Goal: Information Seeking & Learning: Check status

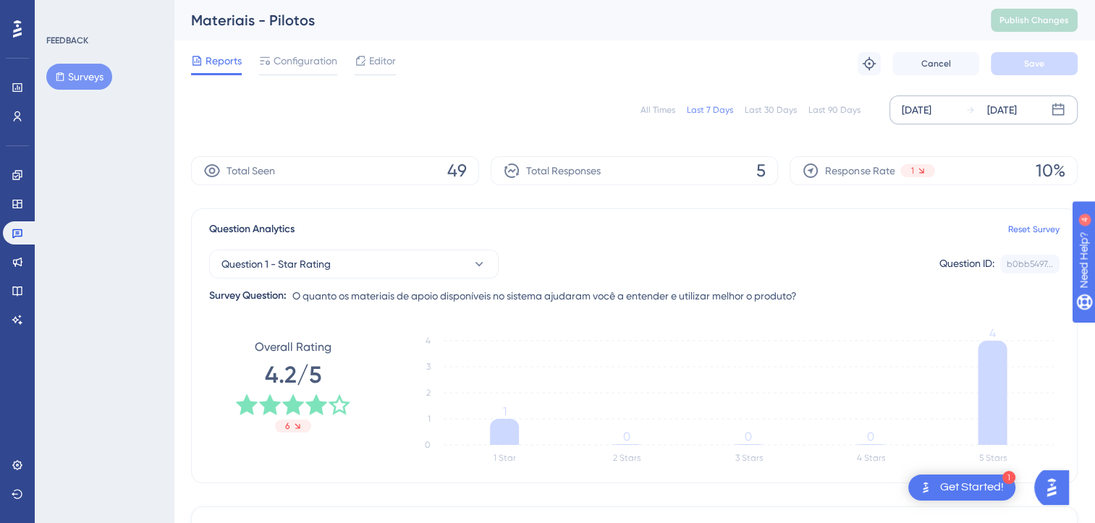
click at [918, 100] on div "[DATE] [DATE]" at bounding box center [983, 109] width 188 height 29
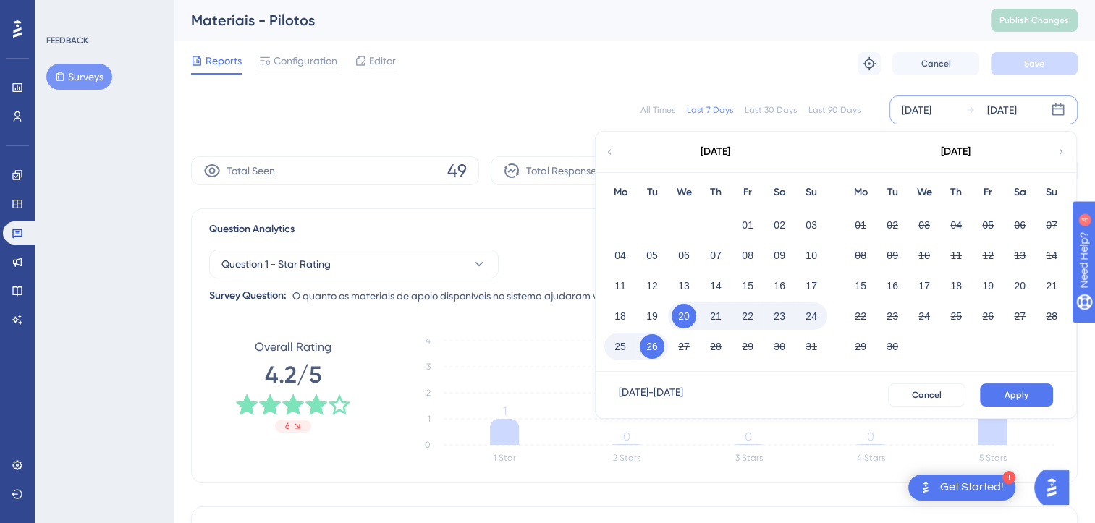
click at [647, 106] on div "All Times" at bounding box center [657, 110] width 35 height 12
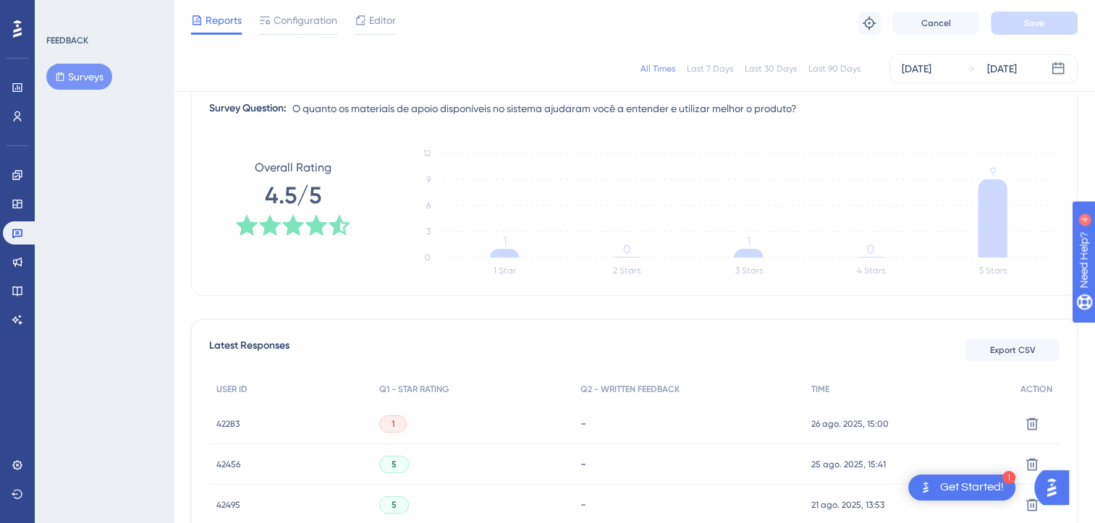
scroll to position [217, 0]
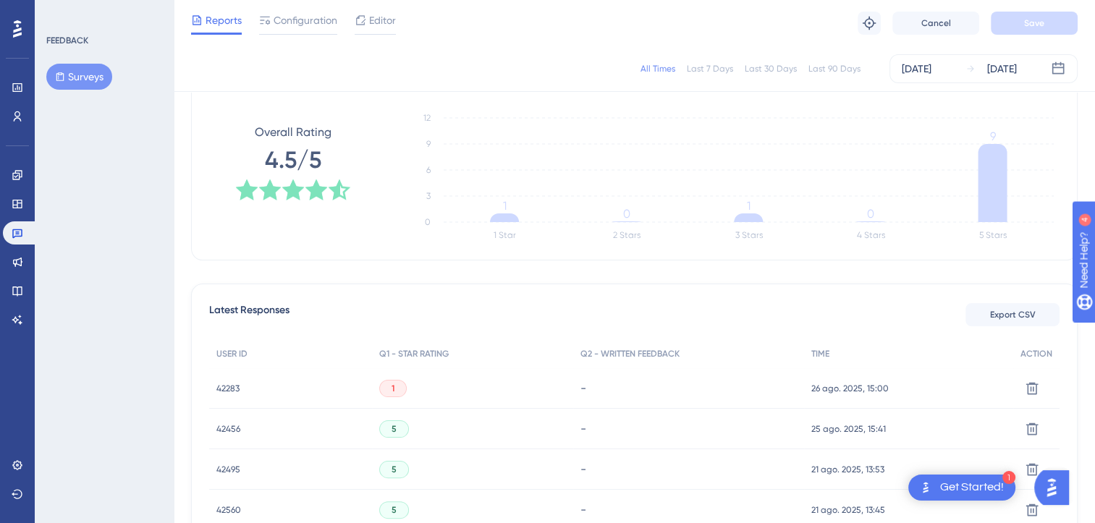
click at [399, 389] on div "1" at bounding box center [392, 388] width 27 height 17
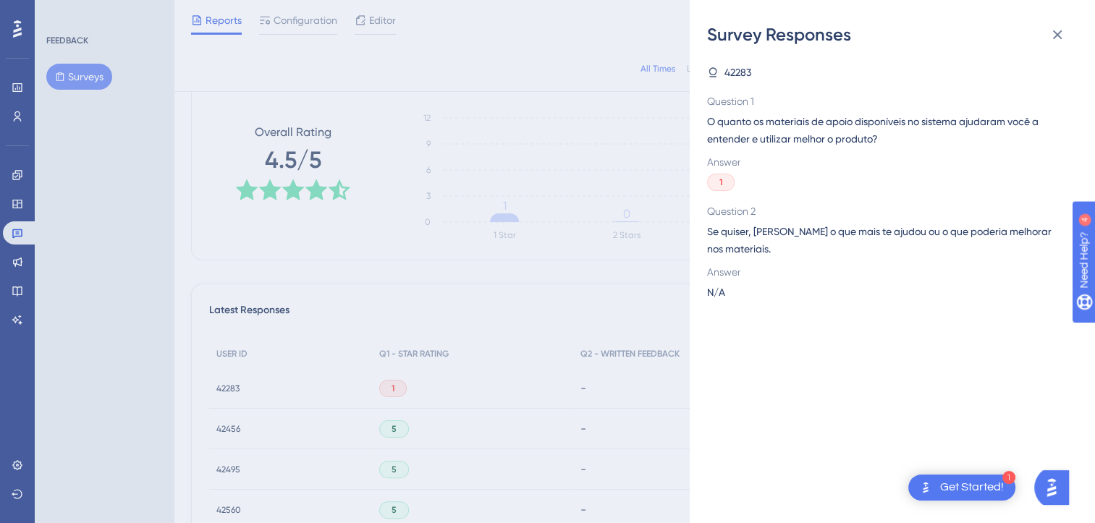
click at [738, 74] on span "42283" at bounding box center [737, 72] width 27 height 17
drag, startPoint x: 755, startPoint y: 69, endPoint x: 716, endPoint y: 72, distance: 38.5
click at [716, 72] on div "42283" at bounding box center [886, 72] width 359 height 17
copy span "42283"
click at [0, 0] on div "Survey Responses 42283 Question 1 O quanto os materiais de apoio disponíveis no…" at bounding box center [0, 0] width 0 height 0
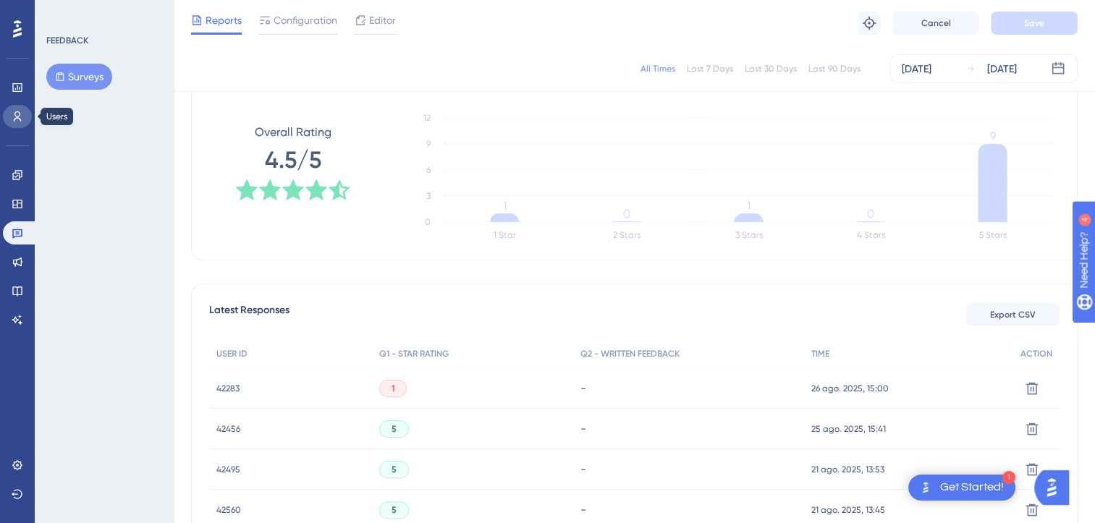
click at [17, 116] on icon at bounding box center [18, 116] width 8 height 10
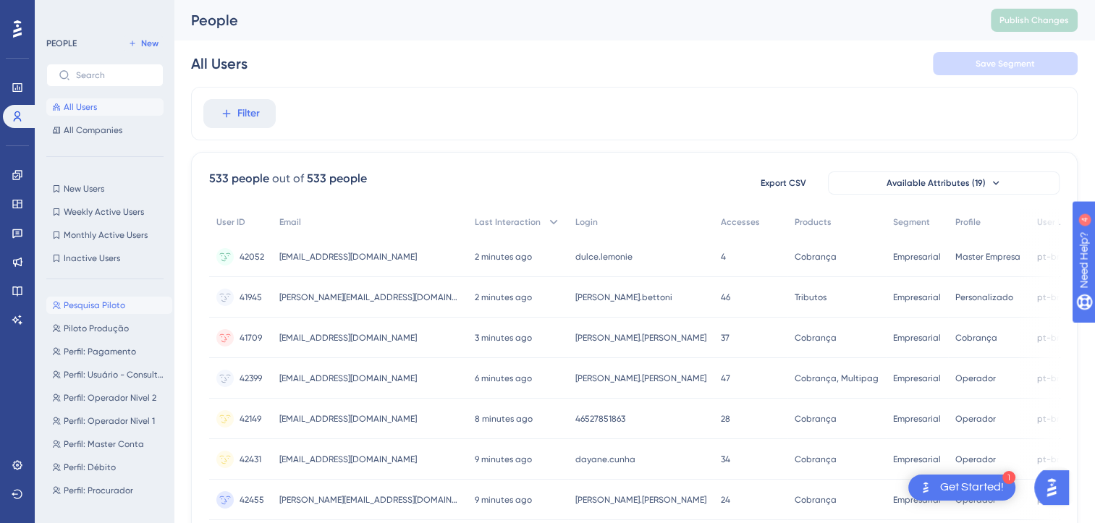
click at [98, 308] on span "Pesquisa Piloto" at bounding box center [94, 305] width 61 height 12
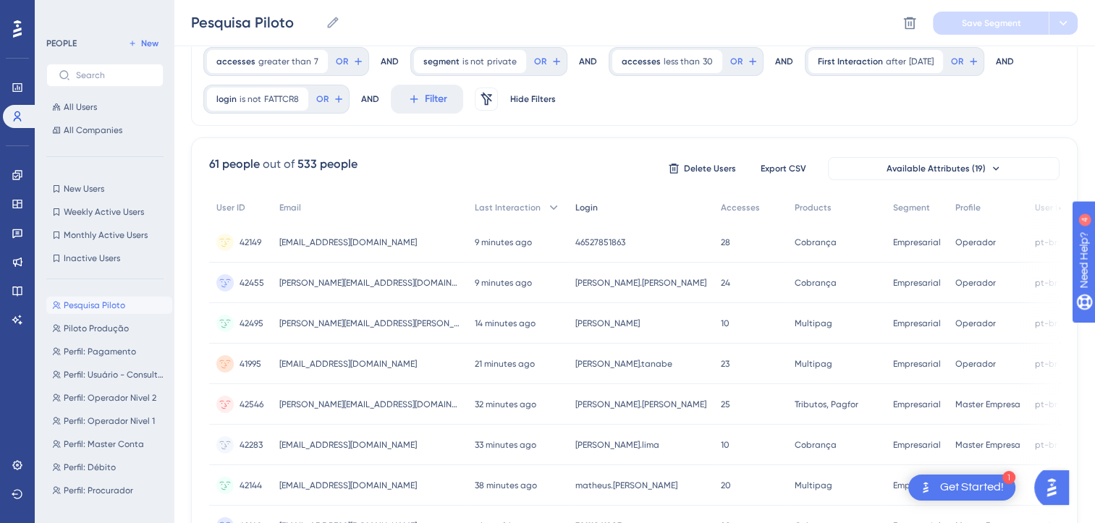
scroll to position [145, 0]
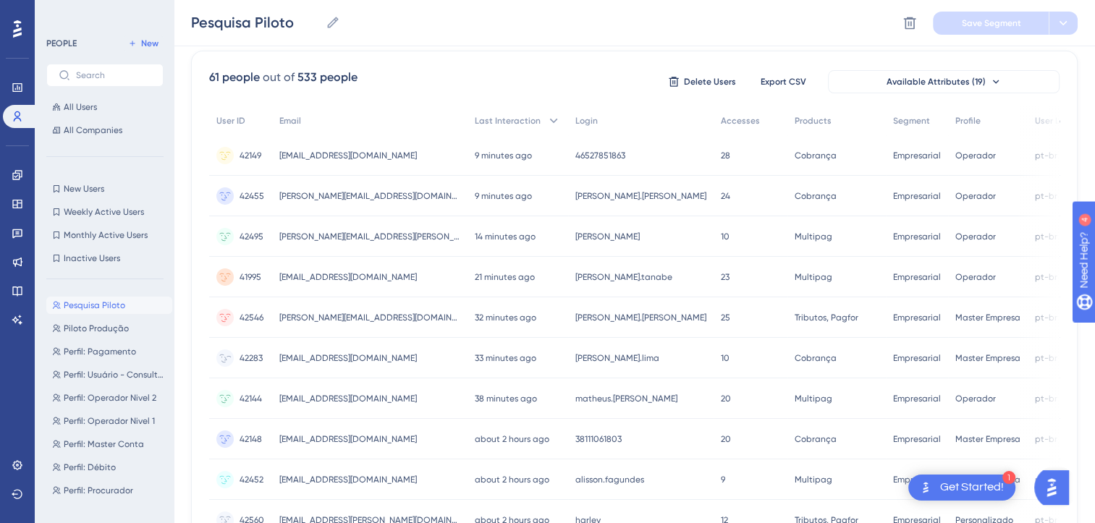
click at [347, 357] on span "[EMAIL_ADDRESS][DOMAIN_NAME]" at bounding box center [347, 358] width 137 height 12
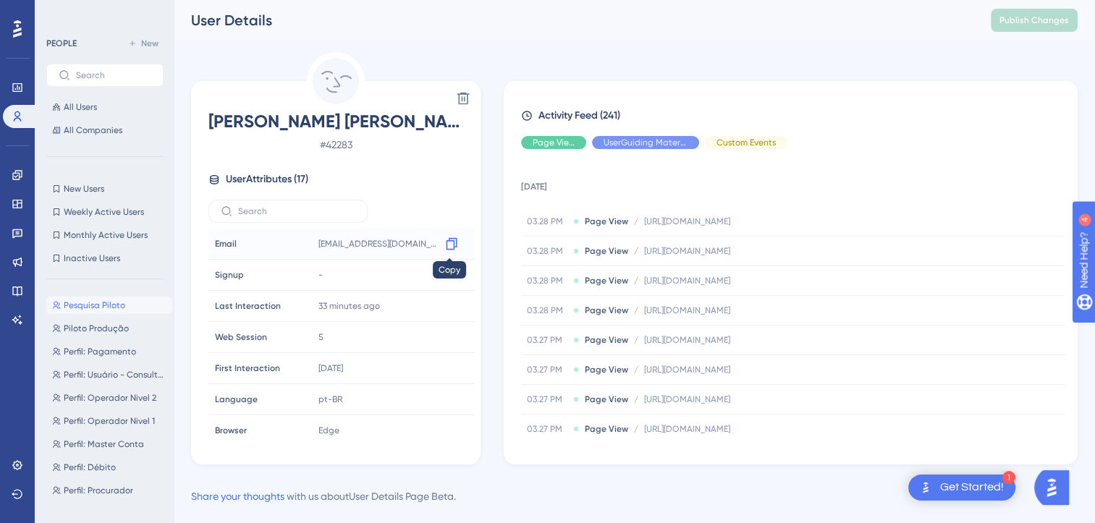
click at [447, 245] on icon at bounding box center [451, 244] width 14 height 14
click at [16, 239] on link at bounding box center [17, 232] width 29 height 23
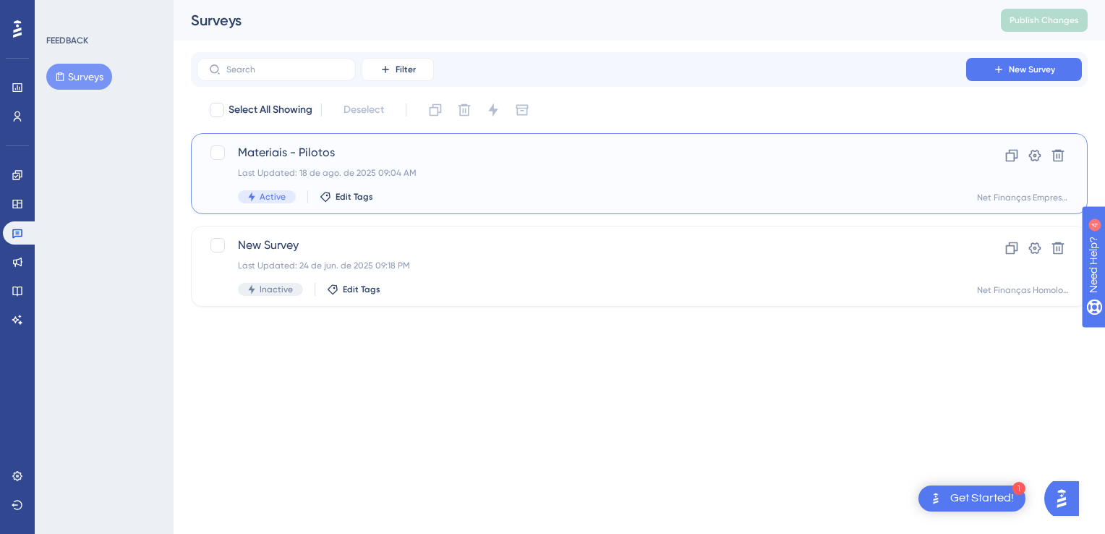
click at [459, 173] on div "Last Updated: 18 de ago. de 2025 09:04 AM" at bounding box center [581, 173] width 687 height 12
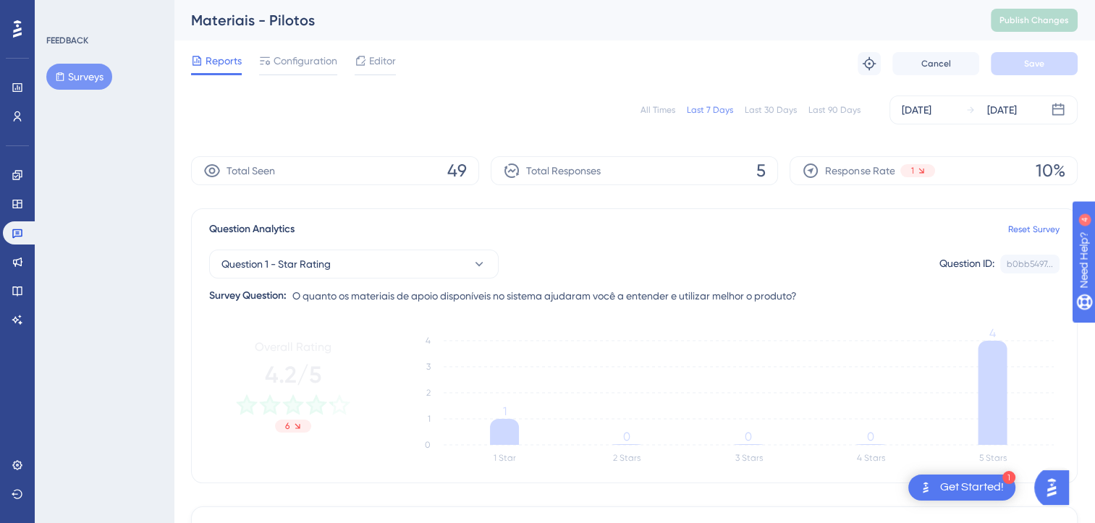
click at [648, 109] on div "All Times" at bounding box center [657, 110] width 35 height 12
